Goal: Find specific page/section: Find specific page/section

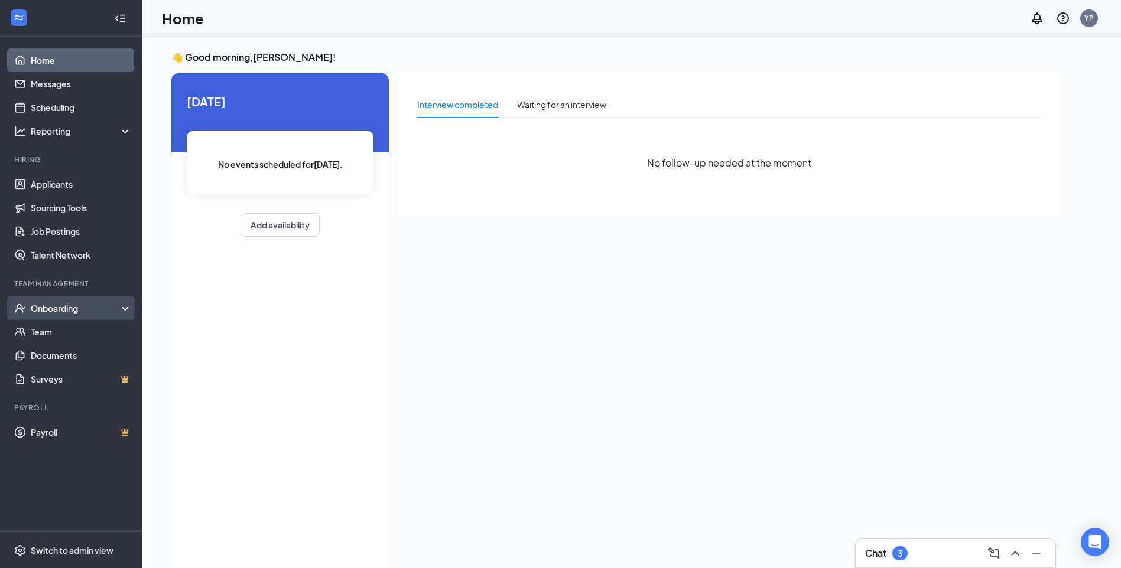
click at [55, 309] on div "Onboarding" at bounding box center [76, 309] width 91 height 12
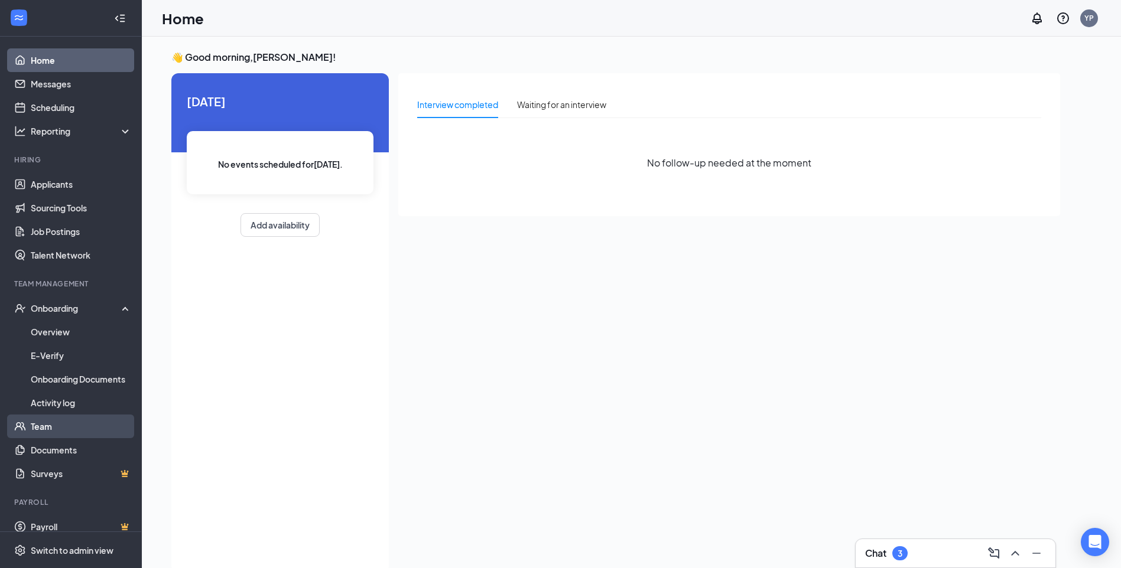
click at [40, 429] on link "Team" at bounding box center [81, 427] width 101 height 24
